Goal: Task Accomplishment & Management: Use online tool/utility

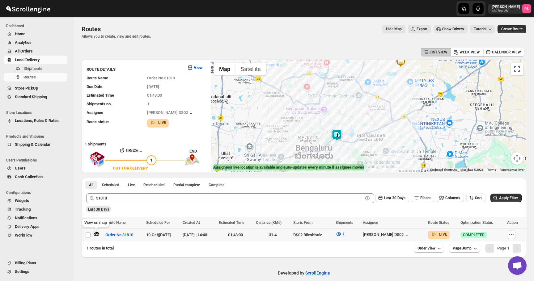
scroll to position [4, 0]
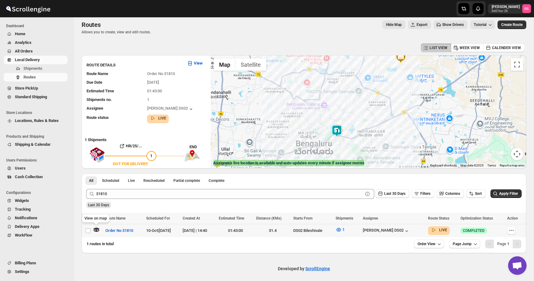
click at [96, 229] on icon "button" at bounding box center [97, 230] width 2 height 2
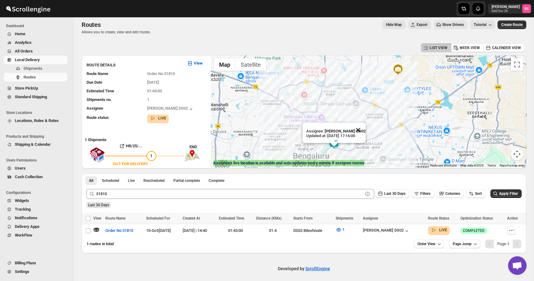
click at [364, 134] on button "Close" at bounding box center [358, 130] width 15 height 15
drag, startPoint x: 346, startPoint y: 141, endPoint x: 346, endPoint y: 111, distance: 30.0
click at [346, 111] on div at bounding box center [369, 111] width 316 height 113
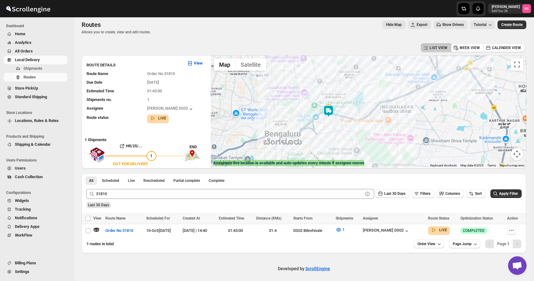
drag, startPoint x: 342, startPoint y: 138, endPoint x: 355, endPoint y: 122, distance: 21.0
click at [355, 122] on div at bounding box center [369, 111] width 316 height 113
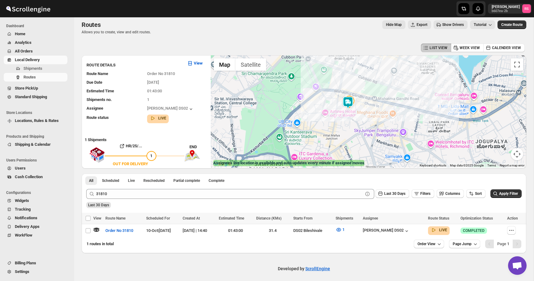
drag, startPoint x: 349, startPoint y: 105, endPoint x: 345, endPoint y: 121, distance: 16.7
click at [345, 121] on div at bounding box center [369, 111] width 316 height 113
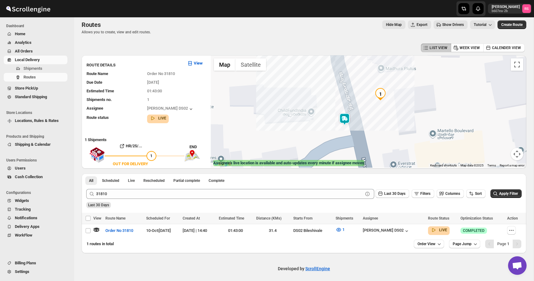
drag, startPoint x: 347, startPoint y: 113, endPoint x: 332, endPoint y: 88, distance: 28.5
click at [332, 88] on div at bounding box center [369, 111] width 316 height 113
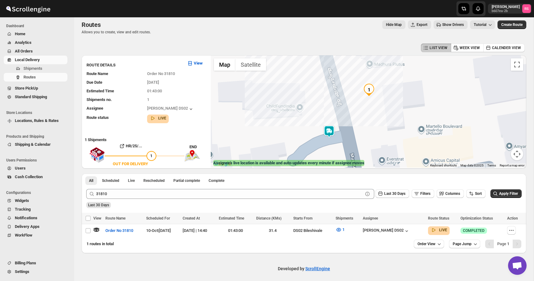
drag, startPoint x: 343, startPoint y: 116, endPoint x: 338, endPoint y: 118, distance: 6.0
click at [338, 118] on div at bounding box center [369, 111] width 316 height 113
click at [407, 232] on div "[PERSON_NAME] DS02" at bounding box center [386, 231] width 47 height 6
click at [342, 227] on icon "button" at bounding box center [339, 230] width 6 height 6
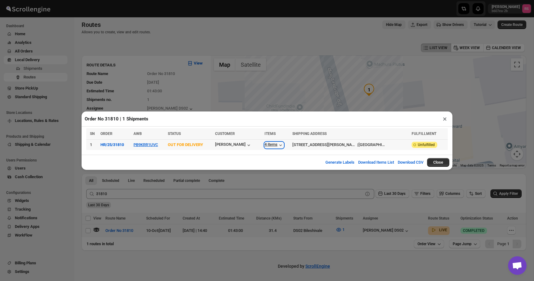
click at [283, 146] on icon "button" at bounding box center [281, 145] width 6 height 6
click at [442, 122] on button "×" at bounding box center [445, 119] width 9 height 9
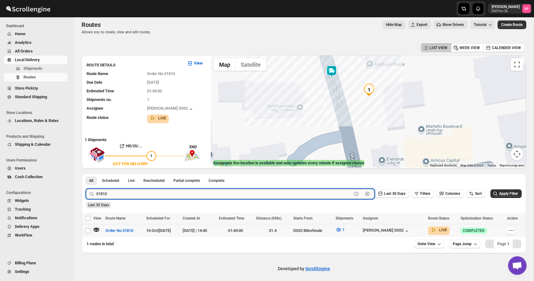
click at [136, 191] on input "31810" at bounding box center [224, 194] width 256 height 10
type input "31836"
click at [86, 174] on button "Submit" at bounding box center [95, 177] width 18 height 6
click at [97, 230] on icon "button" at bounding box center [96, 230] width 5 height 2
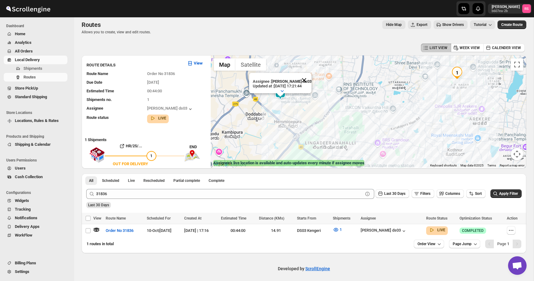
click at [307, 77] on button "Close" at bounding box center [304, 80] width 15 height 15
click at [337, 228] on icon "button" at bounding box center [336, 230] width 6 height 6
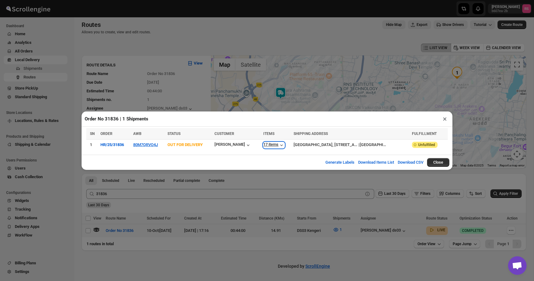
click at [277, 144] on div "17 items" at bounding box center [273, 145] width 21 height 6
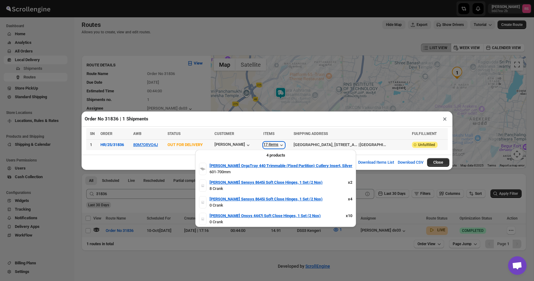
click at [277, 144] on div "17 items" at bounding box center [273, 145] width 21 height 6
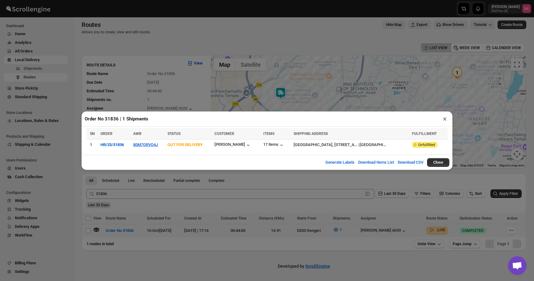
click at [447, 118] on button "×" at bounding box center [445, 119] width 9 height 9
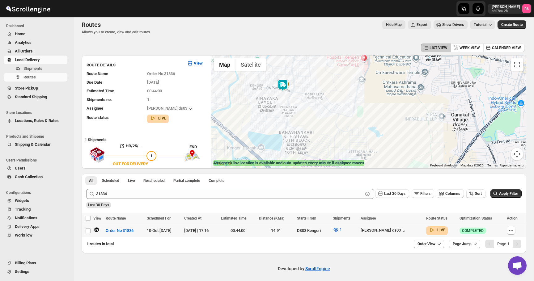
drag, startPoint x: 280, startPoint y: 105, endPoint x: 280, endPoint y: 118, distance: 13.3
click at [280, 118] on div at bounding box center [369, 111] width 316 height 113
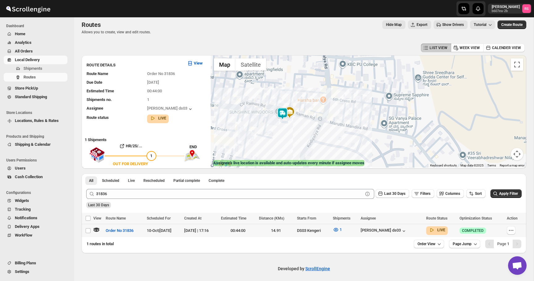
click at [284, 117] on img at bounding box center [282, 114] width 12 height 12
click at [407, 228] on div "[PERSON_NAME] ds03" at bounding box center [384, 231] width 46 height 6
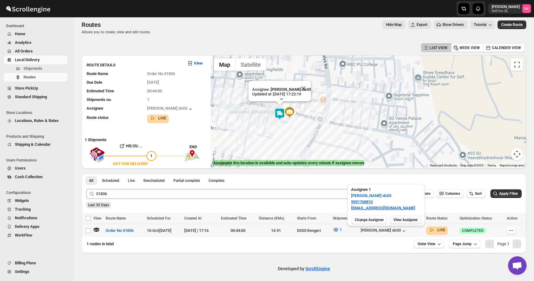
click at [402, 219] on span "View Assignee" at bounding box center [406, 220] width 24 height 5
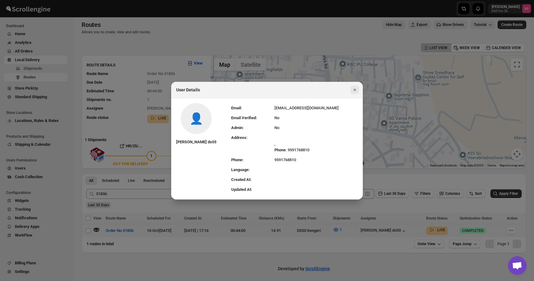
click at [356, 92] on icon "Close" at bounding box center [355, 90] width 6 height 6
